Goal: Information Seeking & Learning: Learn about a topic

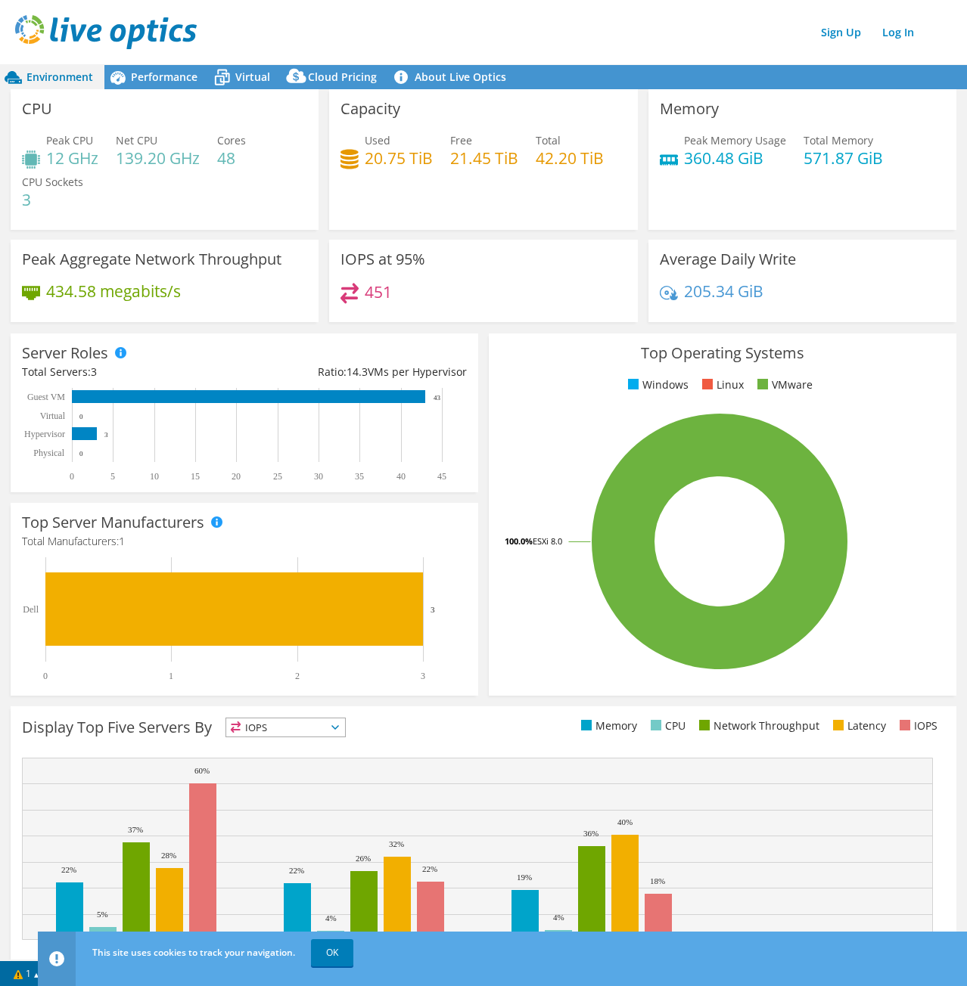
click at [469, 6] on header "Sign Up Log In" at bounding box center [498, 32] width 997 height 64
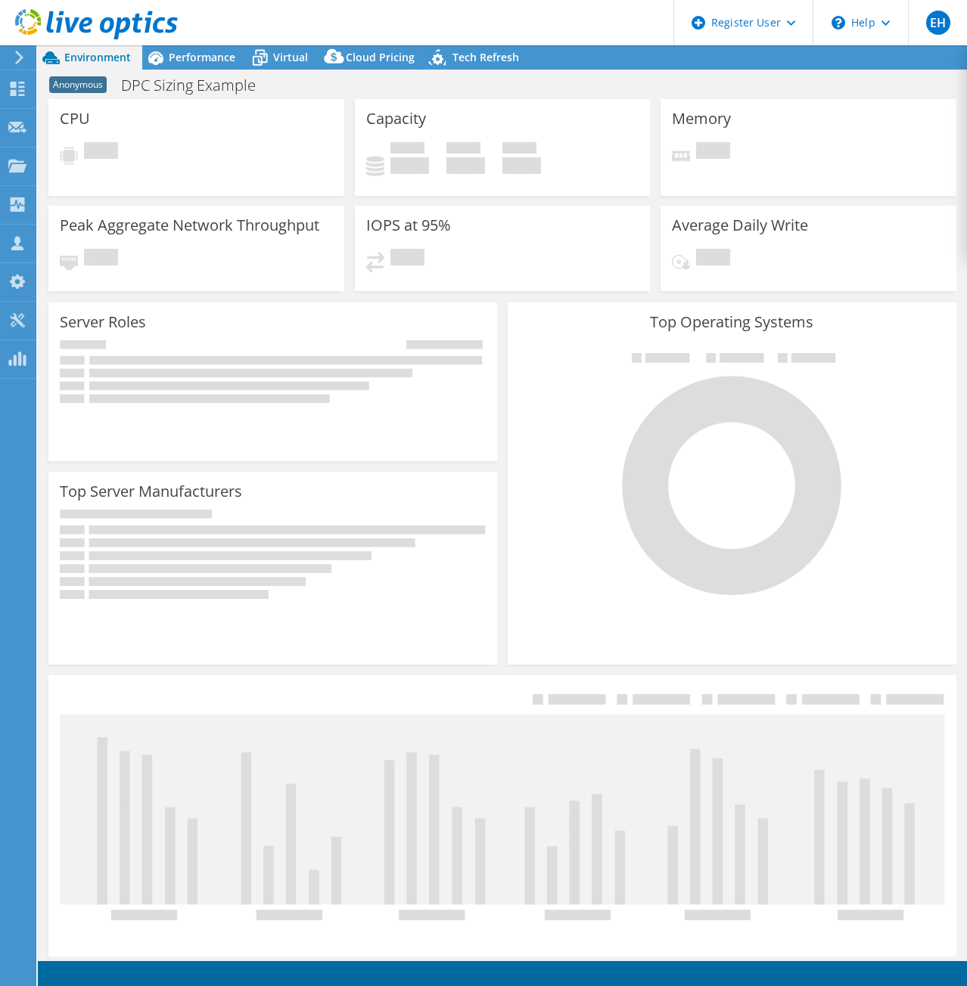
select select "USEast"
select select "USD"
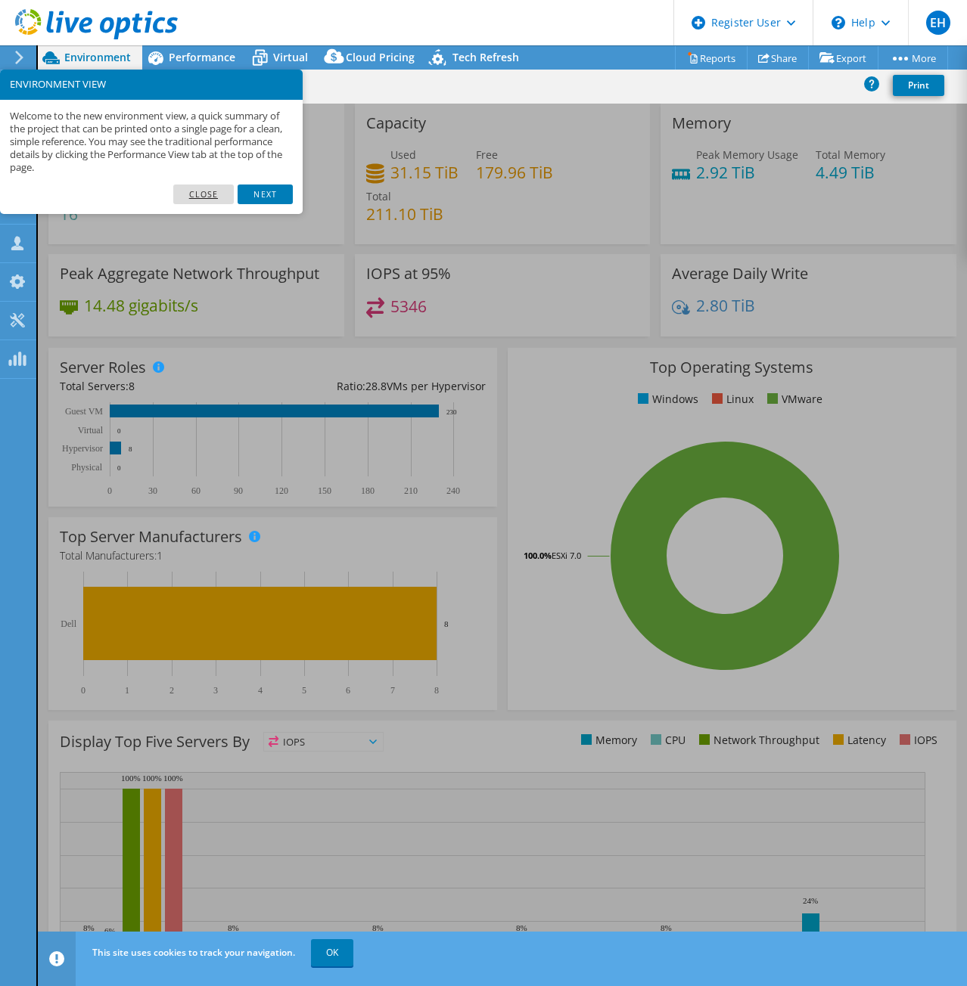
click at [191, 197] on link "Close" at bounding box center [203, 195] width 61 height 20
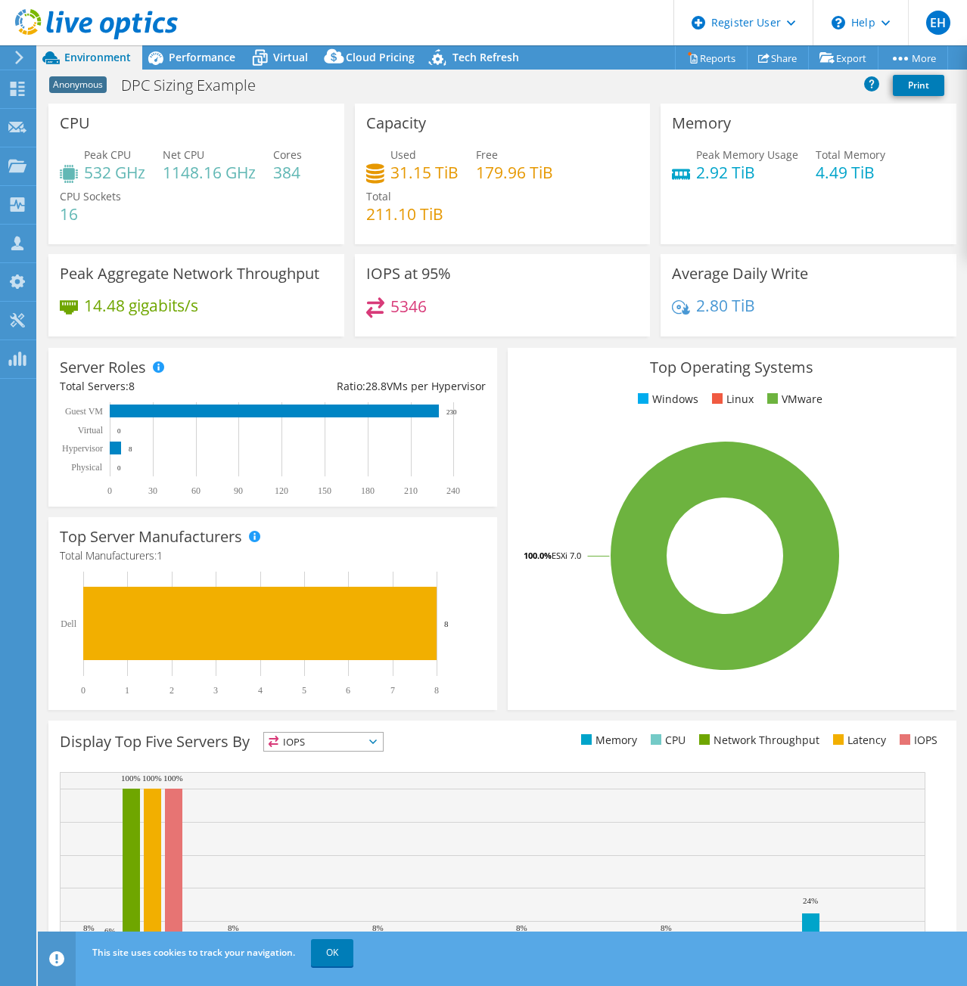
click at [287, 177] on h4 "384" at bounding box center [287, 172] width 29 height 17
click at [272, 211] on div "Peak CPU 532 GHz Net CPU 1148.16 GHz Cores 384 CPU Sockets 16" at bounding box center [196, 192] width 273 height 91
click at [502, 346] on div "Top Operating Systems Windows Linux VMware 100.0% ESXi 7.0" at bounding box center [731, 529] width 459 height 373
click at [502, 347] on div "Top Operating Systems Windows Linux VMware 100.0% ESXi 7.0" at bounding box center [731, 529] width 459 height 373
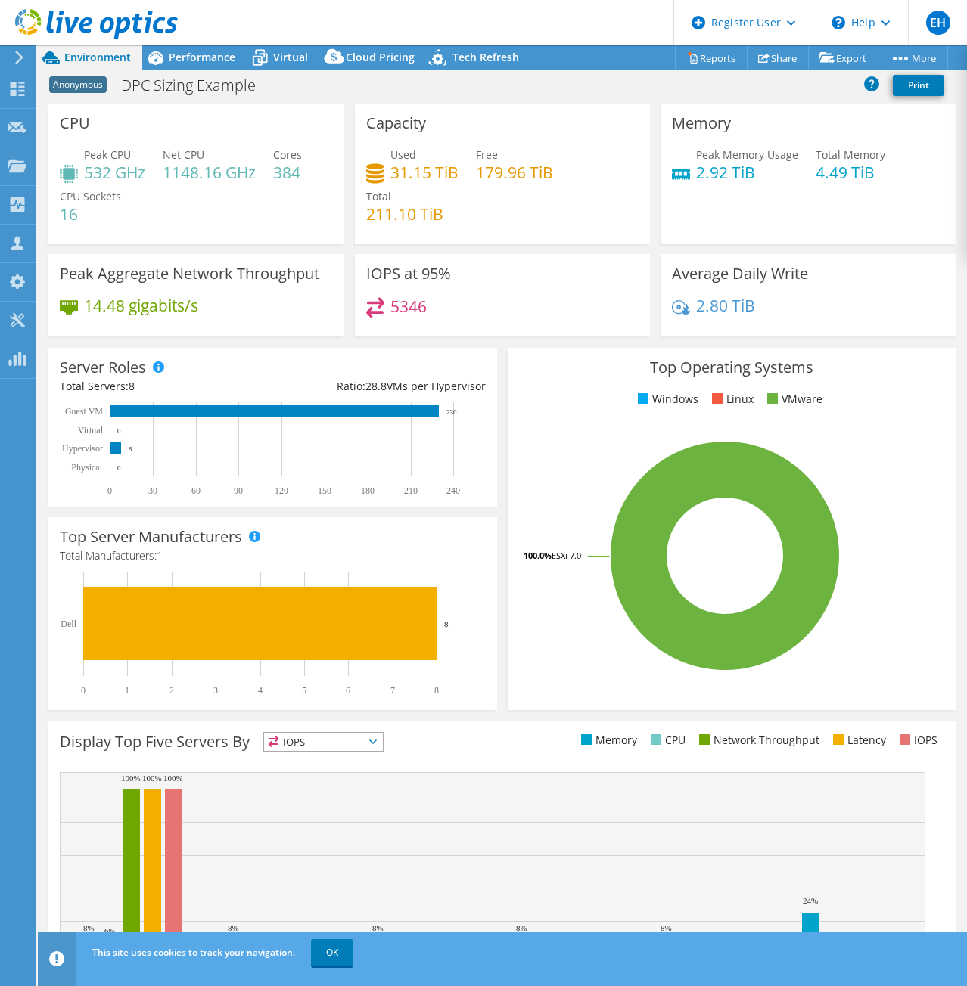
click at [290, 26] on header "EH Dell User Eric Hignite Eric.Hignite@dell.com Dell My Profile Log Out \n Help…" at bounding box center [483, 22] width 967 height 45
click at [277, 180] on h4 "384" at bounding box center [287, 172] width 29 height 17
click at [277, 179] on h4 "384" at bounding box center [287, 172] width 29 height 17
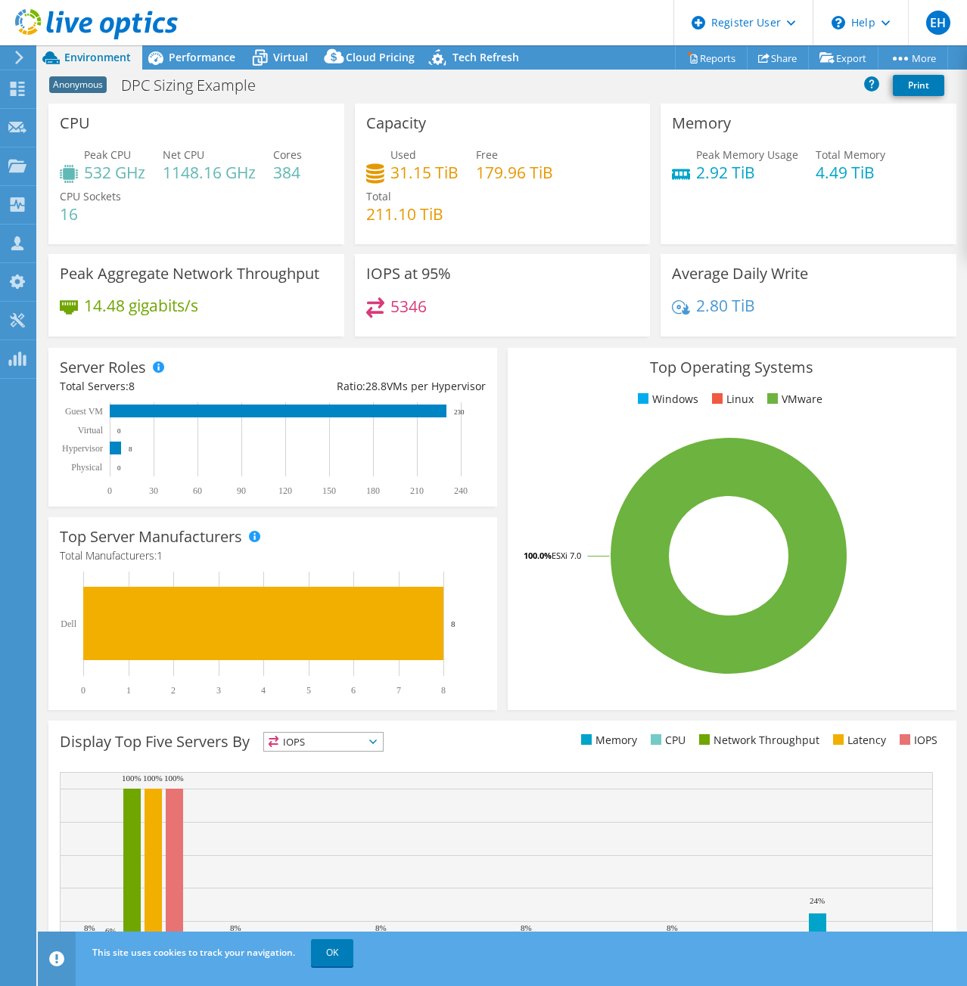
click at [610, 89] on div "Anonymous DPC Sizing Example Print" at bounding box center [502, 85] width 929 height 28
